Goal: Transaction & Acquisition: Purchase product/service

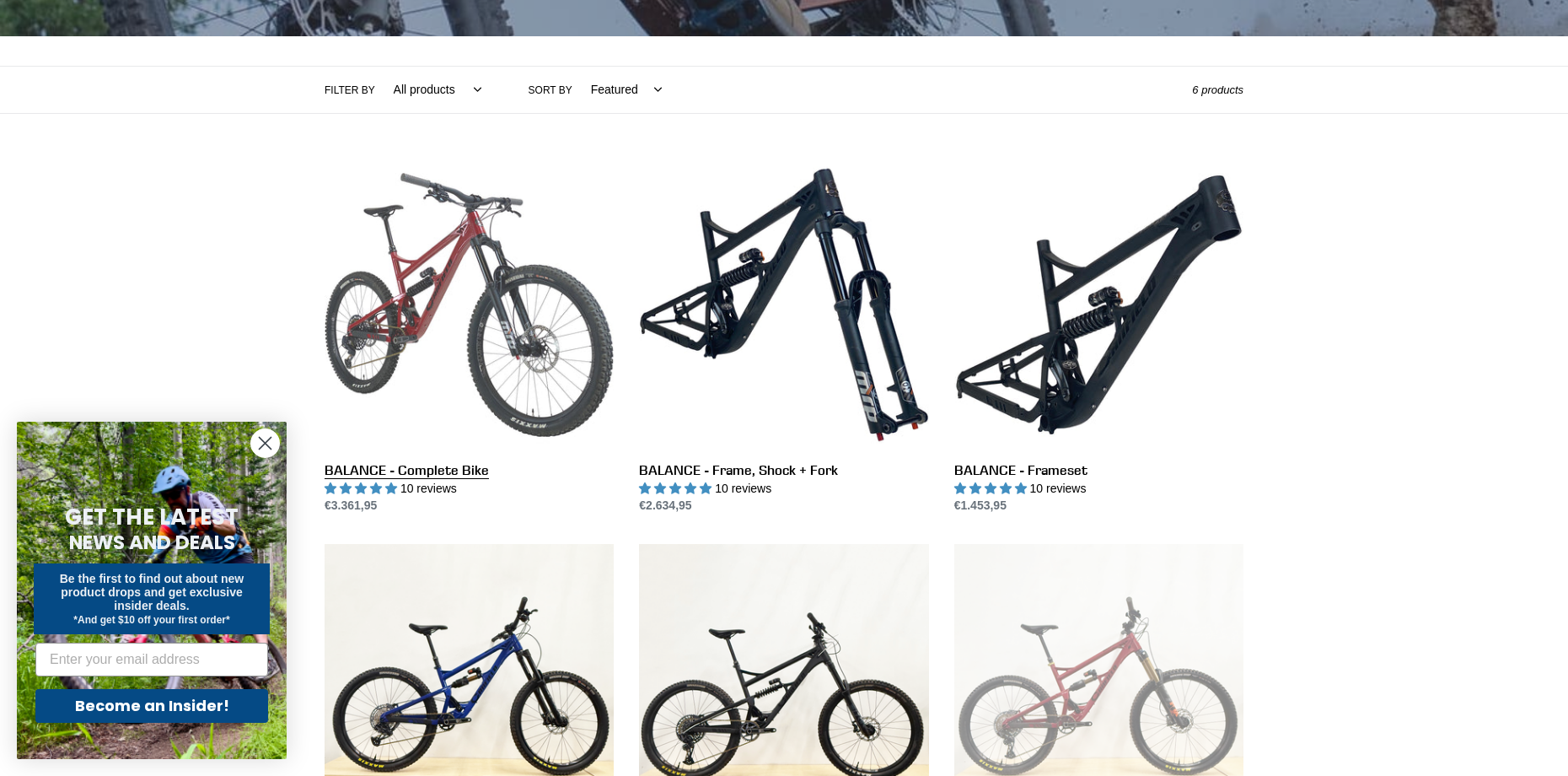
scroll to position [337, 0]
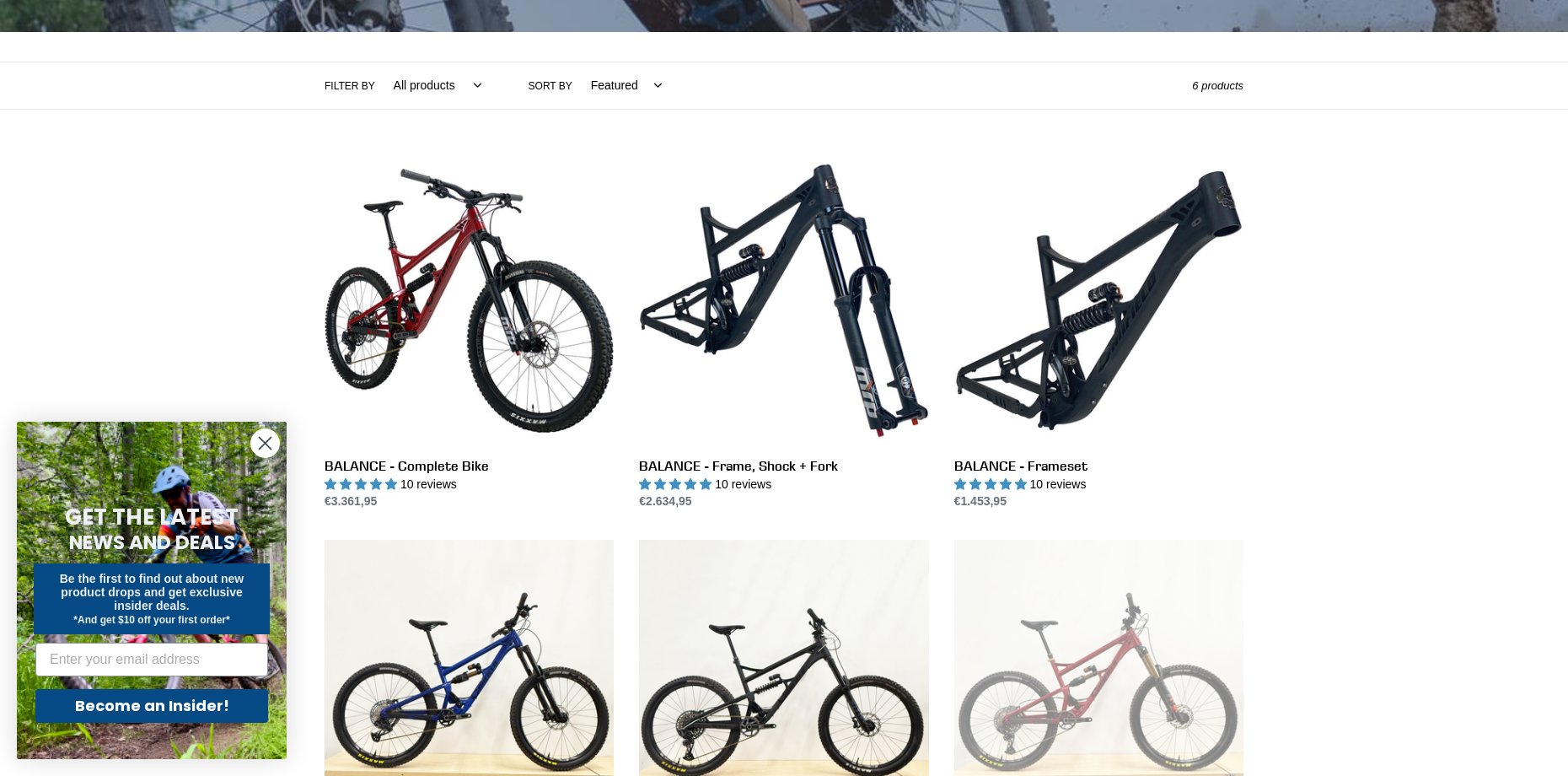
click at [256, 442] on circle "Close dialog" at bounding box center [266, 443] width 28 height 28
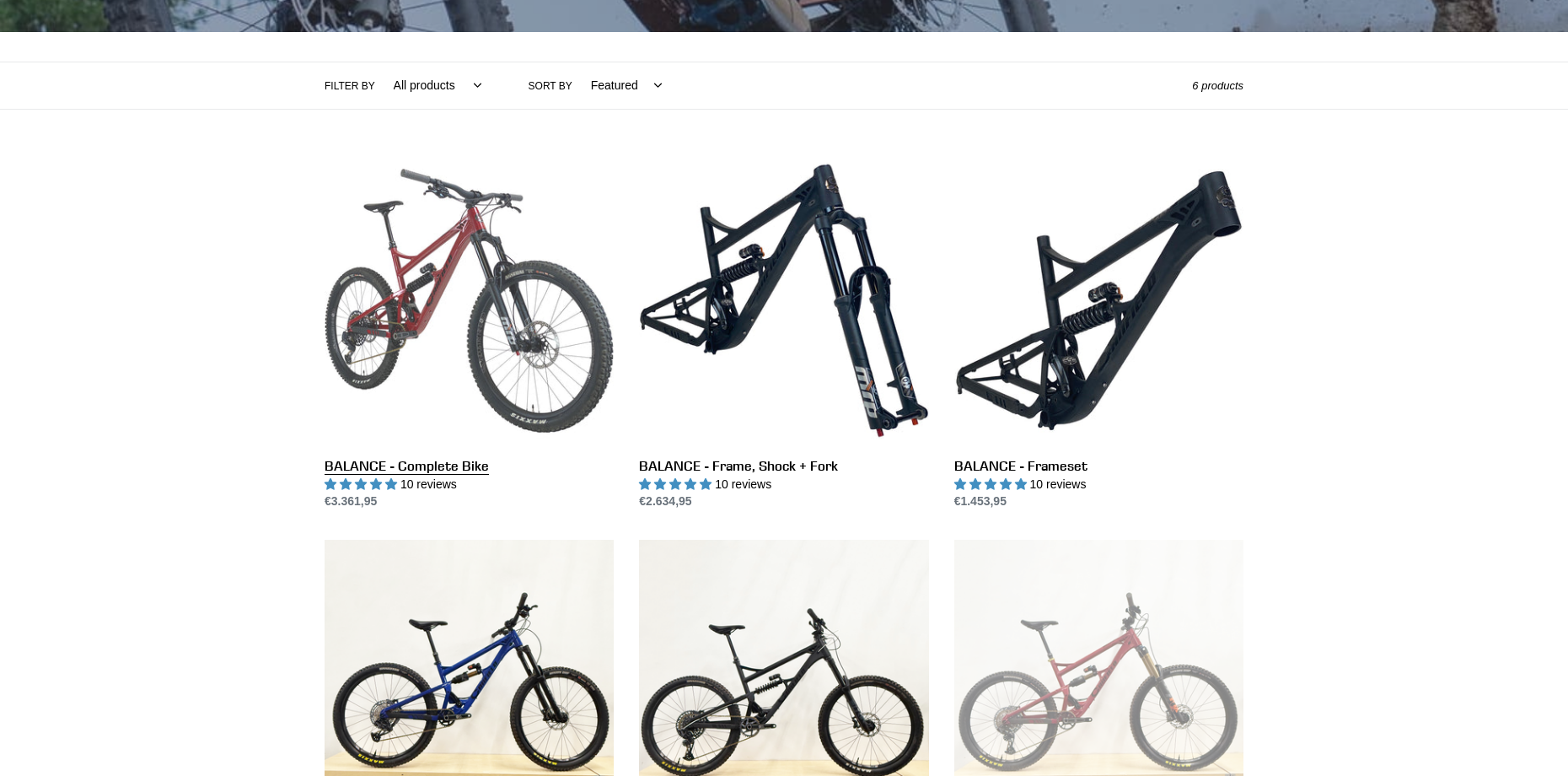
click at [553, 248] on link "BALANCE - Complete Bike" at bounding box center [469, 334] width 289 height 355
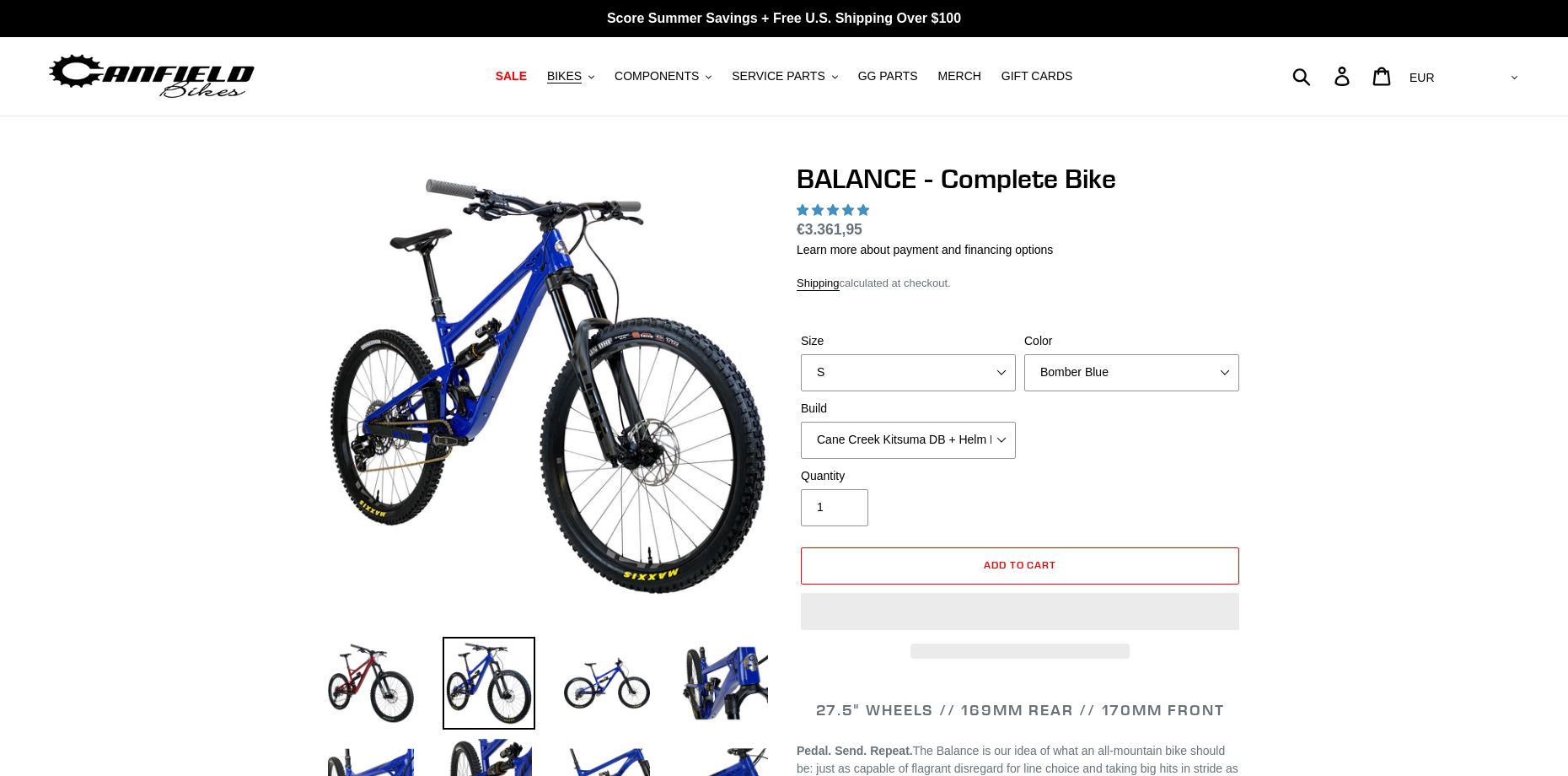
select select "highest-rating"
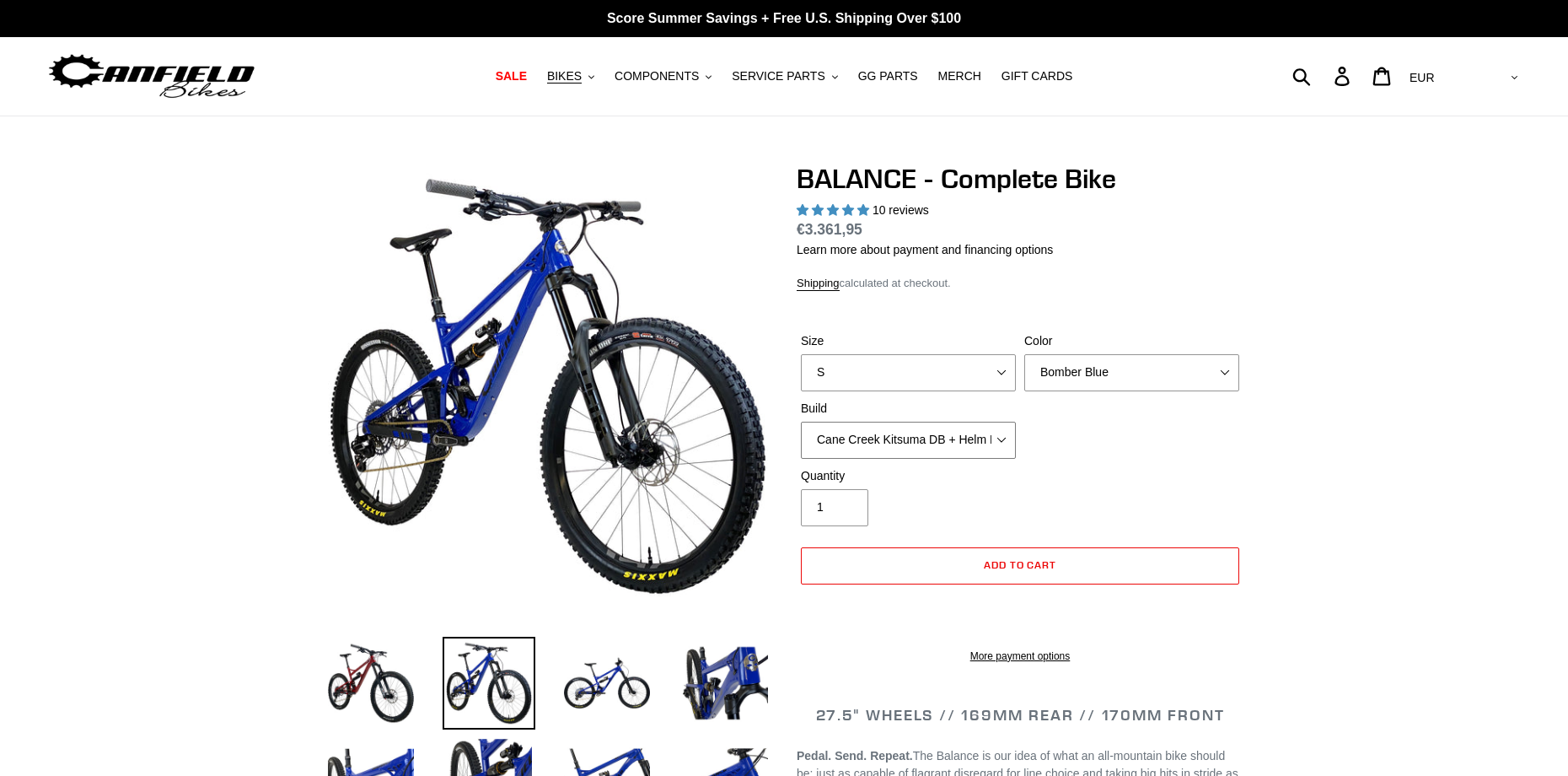
click at [919, 429] on select "Cane Creek Kitsuma DB + Helm MKII + SRAM GX Cane Creek Kitsuma DB + Helm MKII +…" at bounding box center [908, 440] width 215 height 37
click at [1107, 423] on div "Size S M L XL Color Bomber Blue Goat's Blood Stealth Black Build Cane Creek Kit…" at bounding box center [1020, 400] width 447 height 135
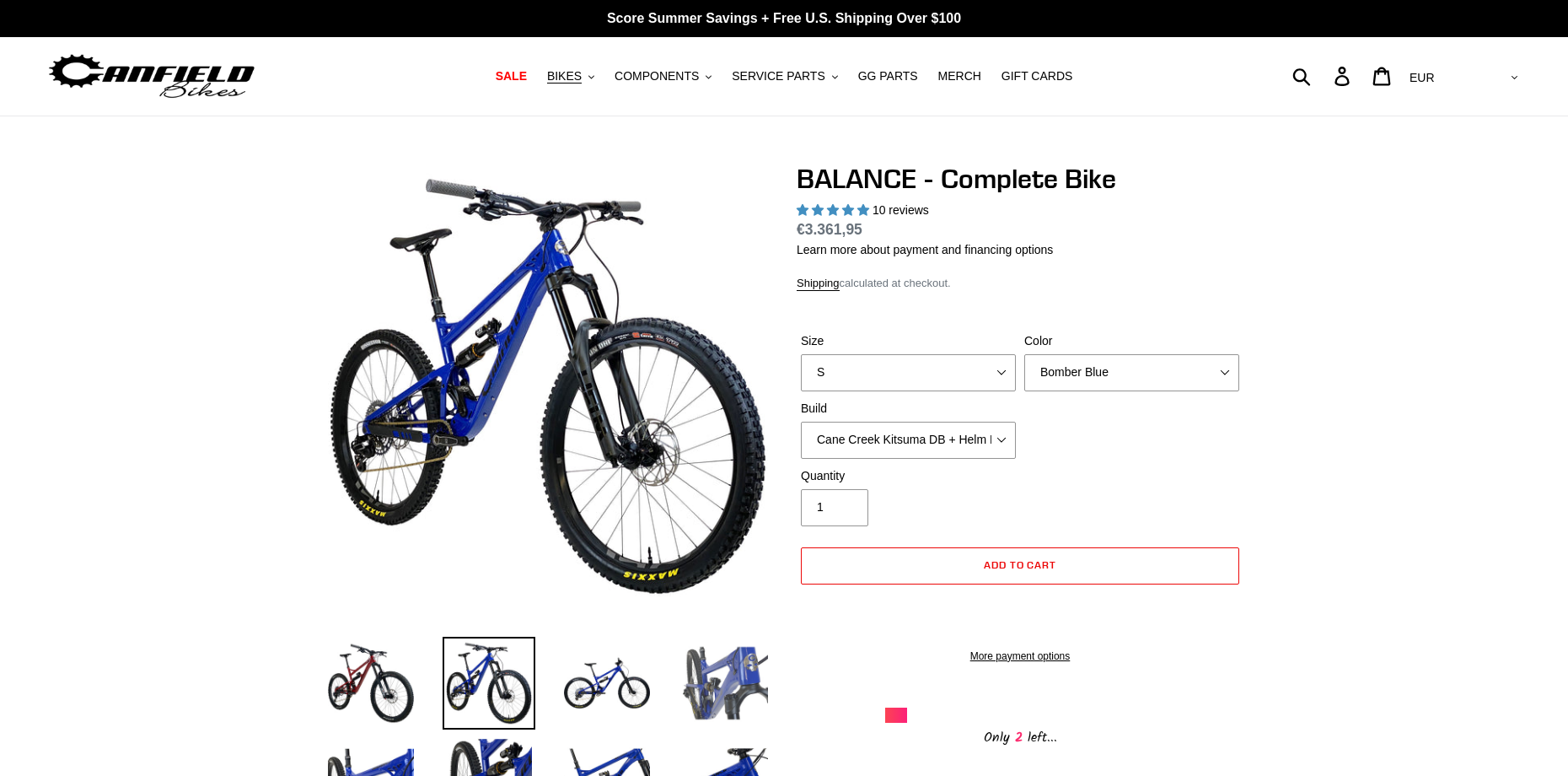
click at [712, 684] on img at bounding box center [725, 683] width 93 height 93
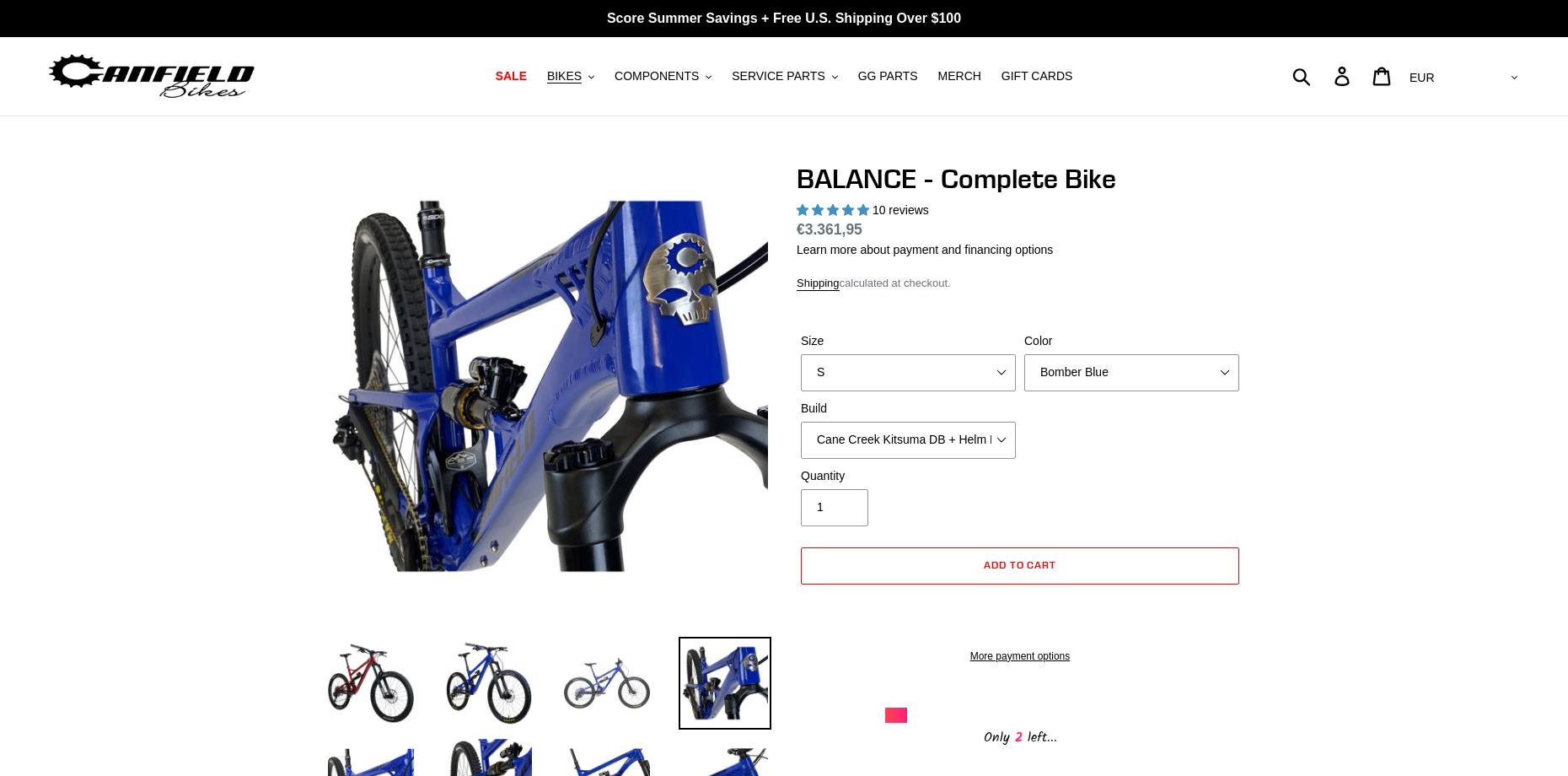
click at [589, 671] on img at bounding box center [607, 683] width 93 height 93
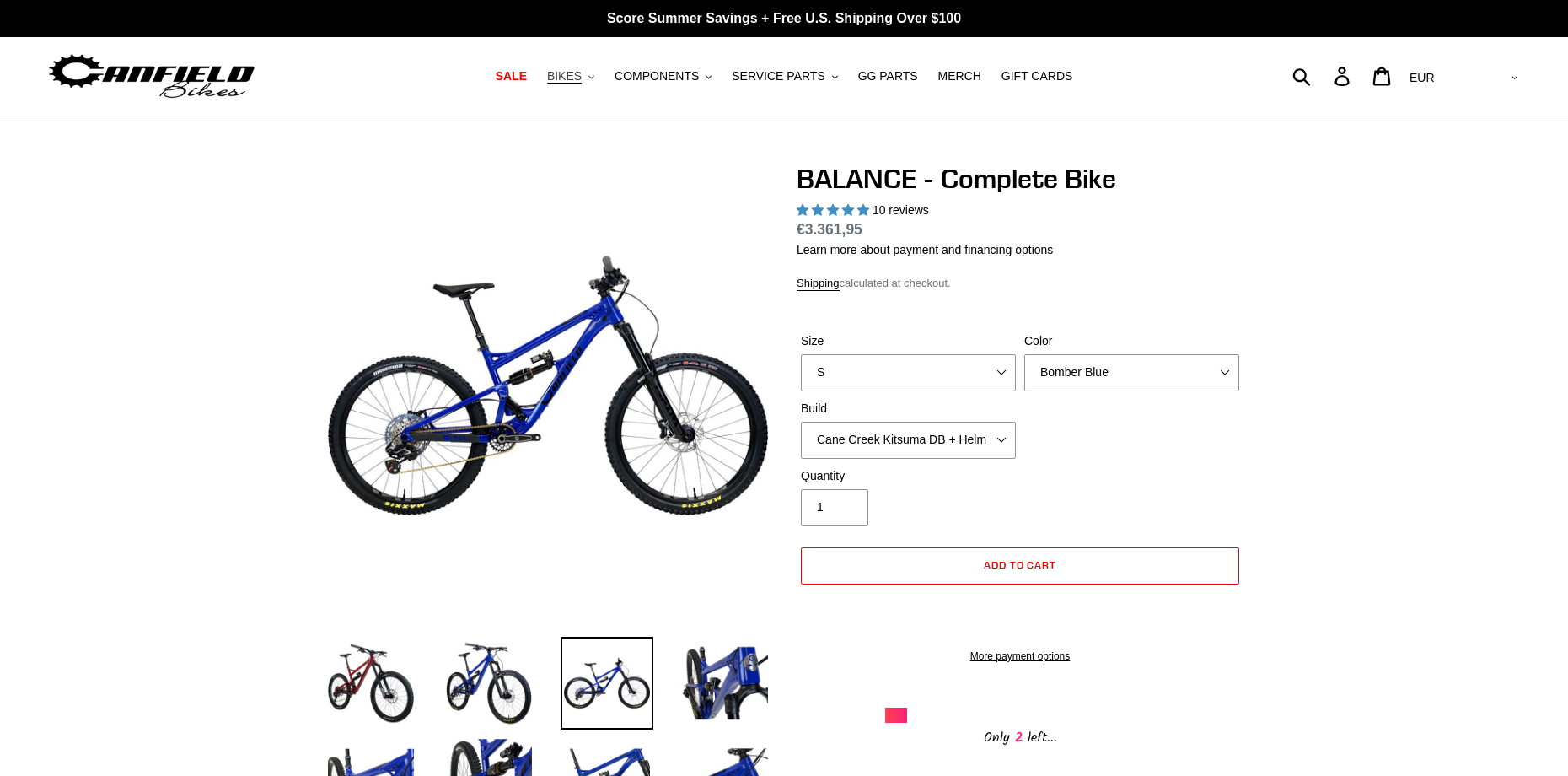
click at [586, 67] on button "BIKES .cls-1{fill:#231f20}" at bounding box center [571, 77] width 64 height 23
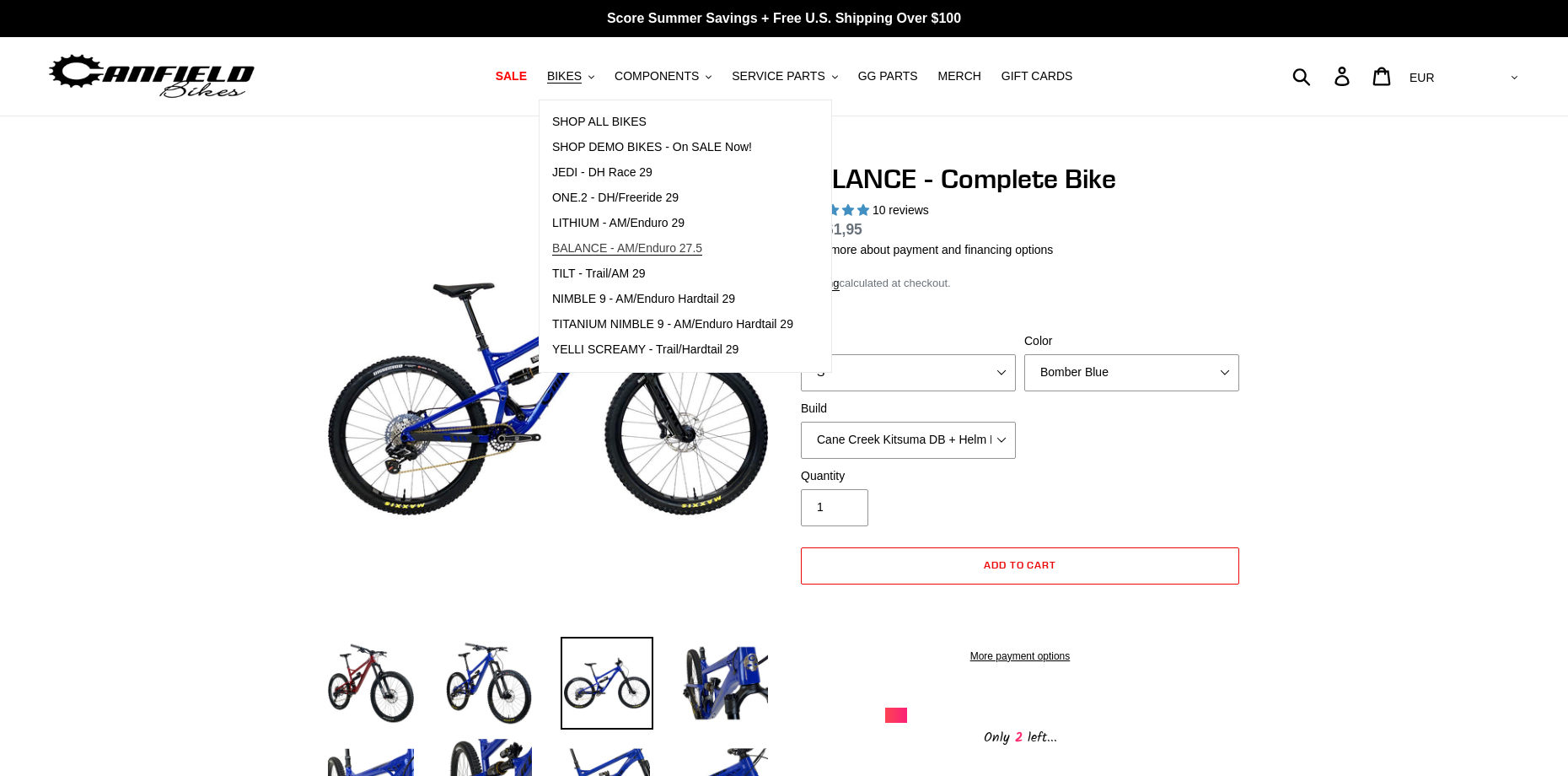
click at [663, 246] on span "BALANCE - AM/Enduro 27.5" at bounding box center [627, 248] width 150 height 14
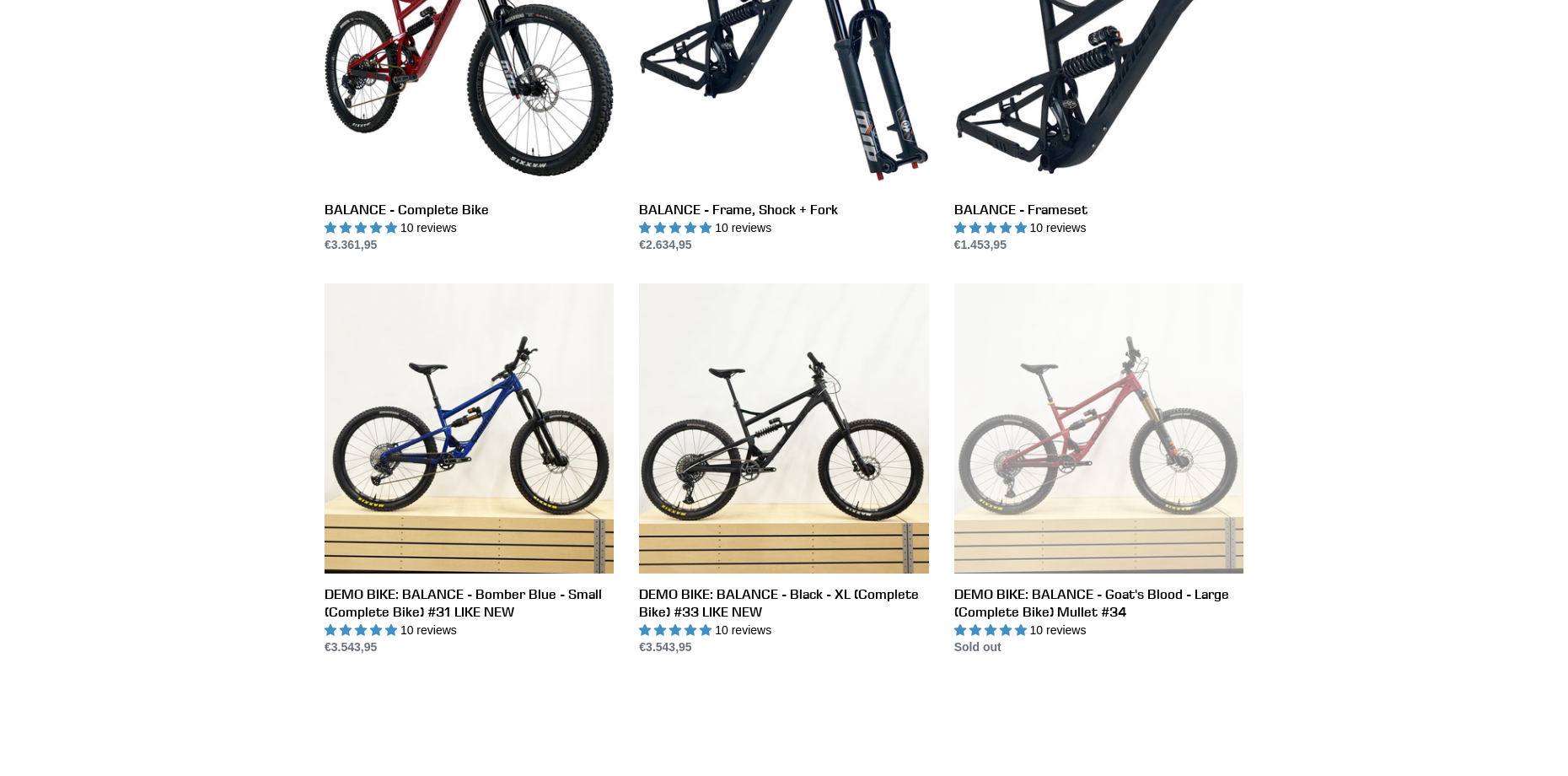
scroll to position [618, 0]
